Goal: Task Accomplishment & Management: Use online tool/utility

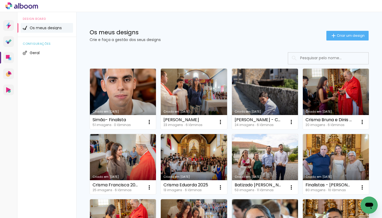
click at [127, 93] on link "Criado em [DATE]" at bounding box center [123, 99] width 66 height 60
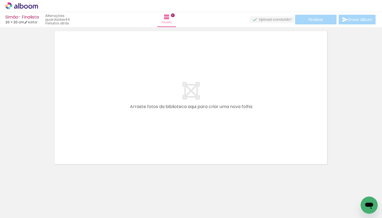
scroll to position [17, 0]
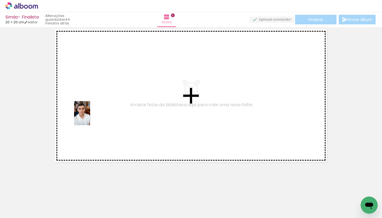
drag, startPoint x: 54, startPoint y: 199, endPoint x: 90, endPoint y: 117, distance: 89.2
click at [90, 117] on quentale-workspace at bounding box center [191, 109] width 382 height 218
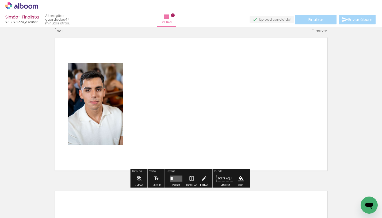
scroll to position [7, 0]
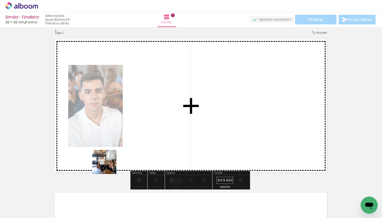
drag, startPoint x: 85, startPoint y: 190, endPoint x: 131, endPoint y: 154, distance: 58.6
click at [133, 139] on quentale-workspace at bounding box center [191, 109] width 382 height 218
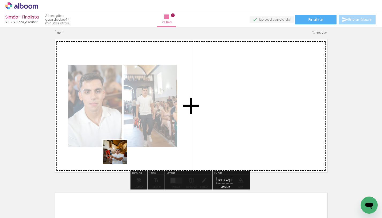
drag, startPoint x: 114, startPoint y: 187, endPoint x: 118, endPoint y: 161, distance: 26.3
click at [119, 155] on quentale-workspace at bounding box center [191, 109] width 382 height 218
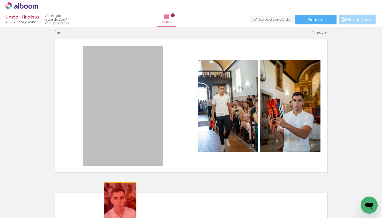
drag, startPoint x: 138, startPoint y: 133, endPoint x: 156, endPoint y: 183, distance: 52.7
click at [119, 206] on quentale-workspace at bounding box center [191, 109] width 382 height 218
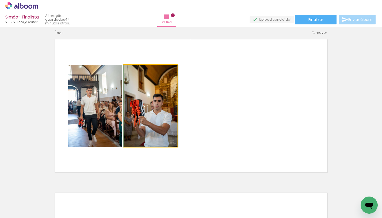
drag, startPoint x: 152, startPoint y: 118, endPoint x: 154, endPoint y: 135, distance: 17.3
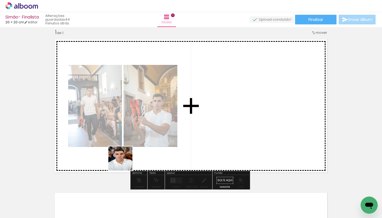
drag, startPoint x: 72, startPoint y: 188, endPoint x: 247, endPoint y: 147, distance: 179.4
click at [252, 133] on quentale-workspace at bounding box center [191, 109] width 382 height 218
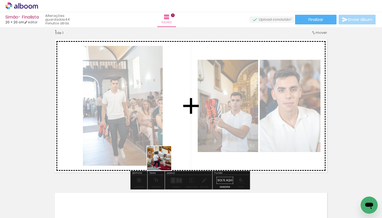
click at [169, 150] on quentale-workspace at bounding box center [191, 109] width 382 height 218
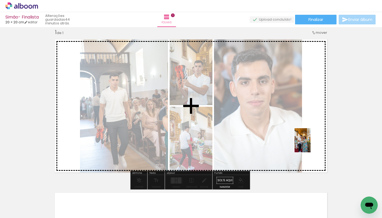
drag, startPoint x: 183, startPoint y: 200, endPoint x: 311, endPoint y: 144, distance: 139.6
click at [311, 144] on quentale-workspace at bounding box center [191, 109] width 382 height 218
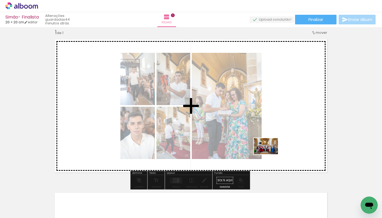
drag, startPoint x: 210, startPoint y: 202, endPoint x: 270, endPoint y: 154, distance: 77.3
click at [270, 154] on quentale-workspace at bounding box center [191, 109] width 382 height 218
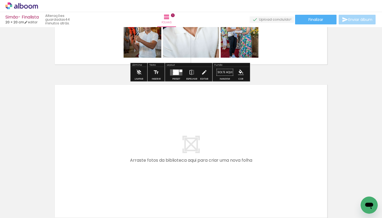
scroll to position [115, 0]
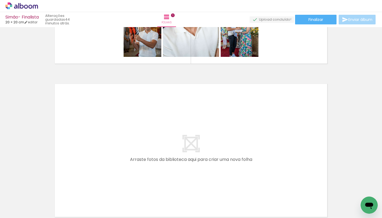
drag, startPoint x: 243, startPoint y: 171, endPoint x: 246, endPoint y: 165, distance: 6.7
click at [246, 165] on quentale-layouter at bounding box center [190, 150] width 279 height 140
click at [252, 157] on quentale-workspace at bounding box center [191, 109] width 382 height 218
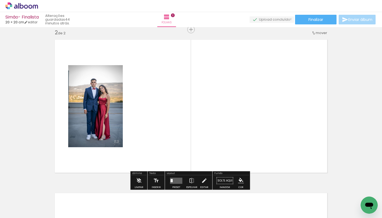
drag, startPoint x: 264, startPoint y: 198, endPoint x: 266, endPoint y: 153, distance: 45.3
click at [266, 160] on quentale-workspace at bounding box center [191, 109] width 382 height 218
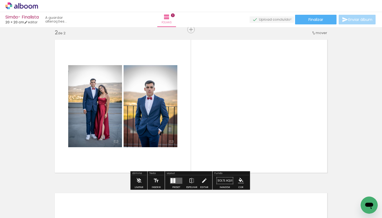
scroll to position [160, 0]
drag, startPoint x: 279, startPoint y: 163, endPoint x: 273, endPoint y: 146, distance: 17.5
click at [273, 146] on quentale-workspace at bounding box center [191, 109] width 382 height 218
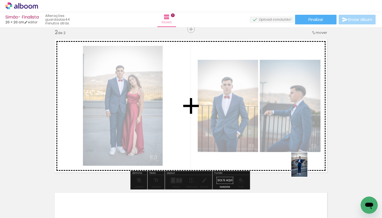
drag, startPoint x: 319, startPoint y: 200, endPoint x: 308, endPoint y: 168, distance: 33.6
click at [308, 168] on quentale-workspace at bounding box center [191, 109] width 382 height 218
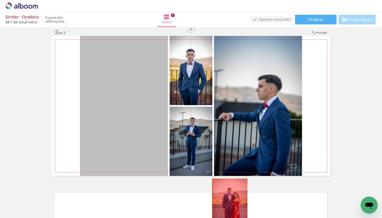
drag, startPoint x: 166, startPoint y: 135, endPoint x: 229, endPoint y: 207, distance: 94.9
click at [229, 207] on quentale-workspace at bounding box center [191, 109] width 382 height 218
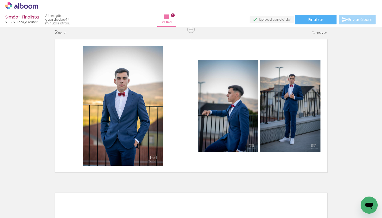
scroll to position [0, 246]
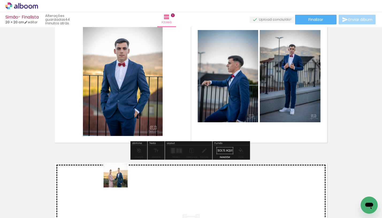
drag, startPoint x: 111, startPoint y: 198, endPoint x: 120, endPoint y: 179, distance: 21.3
click at [120, 179] on quentale-workspace at bounding box center [191, 109] width 382 height 218
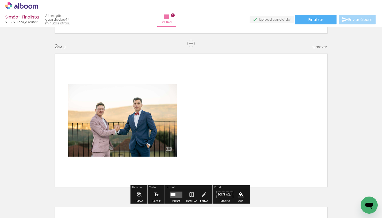
scroll to position [313, 0]
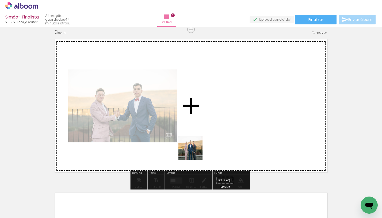
drag, startPoint x: 148, startPoint y: 189, endPoint x: 195, endPoint y: 161, distance: 55.5
click at [200, 147] on quentale-workspace at bounding box center [191, 109] width 382 height 218
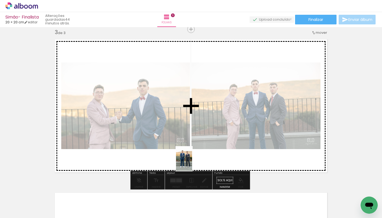
drag, startPoint x: 175, startPoint y: 198, endPoint x: 192, endPoint y: 162, distance: 40.0
click at [192, 162] on quentale-workspace at bounding box center [191, 109] width 382 height 218
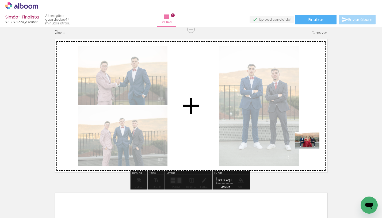
drag, startPoint x: 315, startPoint y: 180, endPoint x: 312, endPoint y: 148, distance: 32.0
click at [312, 148] on quentale-workspace at bounding box center [191, 109] width 382 height 218
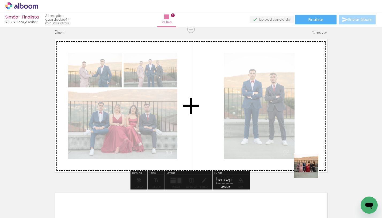
drag, startPoint x: 344, startPoint y: 205, endPoint x: 311, endPoint y: 168, distance: 49.6
click at [310, 168] on quentale-workspace at bounding box center [191, 109] width 382 height 218
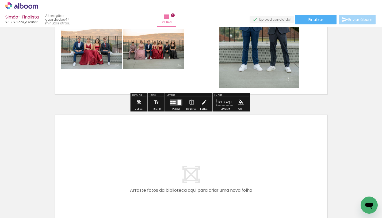
scroll to position [392, 0]
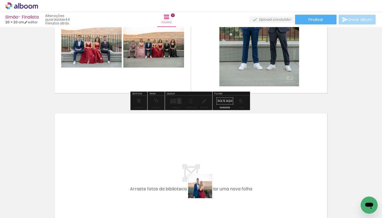
drag, startPoint x: 202, startPoint y: 197, endPoint x: 216, endPoint y: 157, distance: 42.6
click at [216, 157] on quentale-workspace at bounding box center [191, 109] width 382 height 218
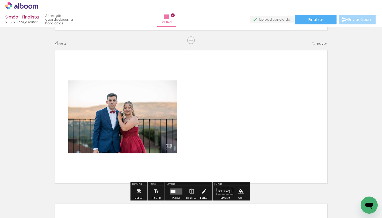
scroll to position [466, 0]
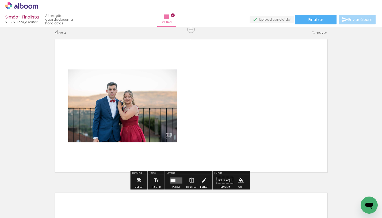
drag, startPoint x: 228, startPoint y: 198, endPoint x: 232, endPoint y: 144, distance: 54.0
click at [230, 145] on quentale-workspace at bounding box center [191, 109] width 382 height 218
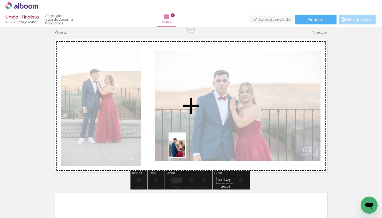
drag, startPoint x: 258, startPoint y: 205, endPoint x: 183, endPoint y: 148, distance: 95.0
click at [183, 148] on quentale-workspace at bounding box center [191, 109] width 382 height 218
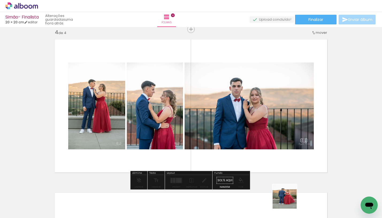
drag, startPoint x: 289, startPoint y: 200, endPoint x: 246, endPoint y: 159, distance: 59.6
click at [246, 160] on quentale-workspace at bounding box center [191, 109] width 382 height 218
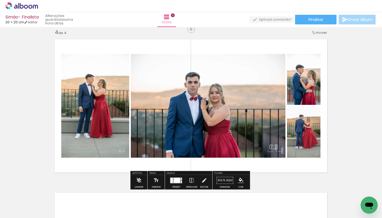
scroll to position [0, 27]
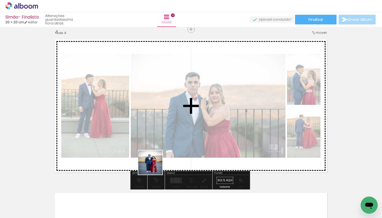
drag, startPoint x: 205, startPoint y: 199, endPoint x: 144, endPoint y: 153, distance: 76.0
click at [145, 154] on quentale-workspace at bounding box center [191, 109] width 382 height 218
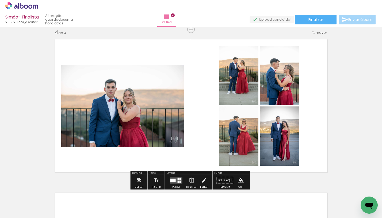
scroll to position [0, 509]
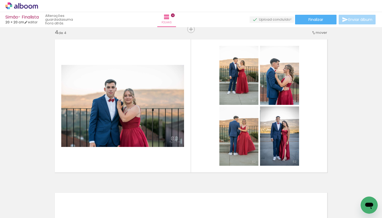
drag, startPoint x: 176, startPoint y: 193, endPoint x: 185, endPoint y: 146, distance: 47.9
click at [185, 146] on quentale-workspace at bounding box center [191, 109] width 382 height 218
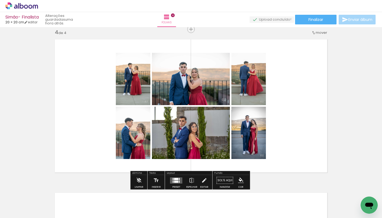
drag, startPoint x: 115, startPoint y: 195, endPoint x: 103, endPoint y: 144, distance: 52.9
click at [103, 145] on quentale-workspace at bounding box center [191, 109] width 382 height 218
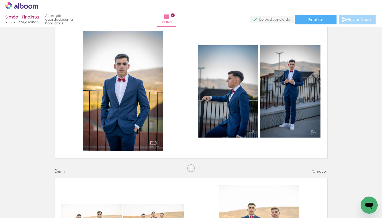
scroll to position [152, 0]
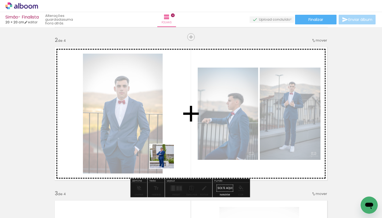
drag, startPoint x: 145, startPoint y: 201, endPoint x: 168, endPoint y: 154, distance: 52.4
click at [168, 154] on quentale-workspace at bounding box center [191, 109] width 382 height 218
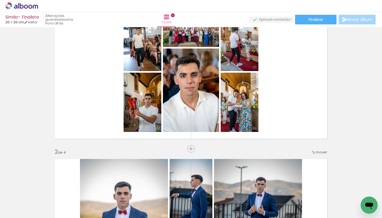
scroll to position [0, 0]
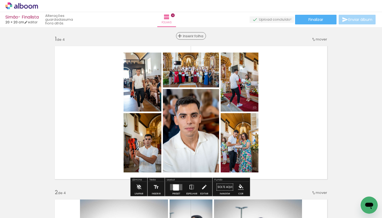
click at [187, 36] on span "Inserir folha" at bounding box center [193, 35] width 21 height 3
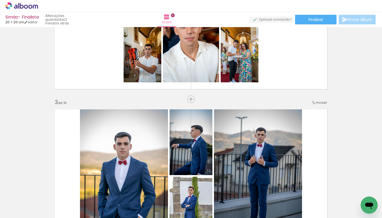
scroll to position [0, 1192]
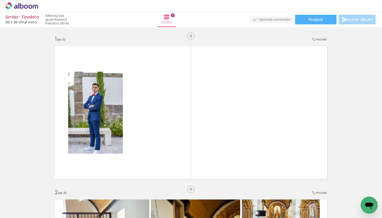
scroll to position [922, 0]
